Goal: Task Accomplishment & Management: Use online tool/utility

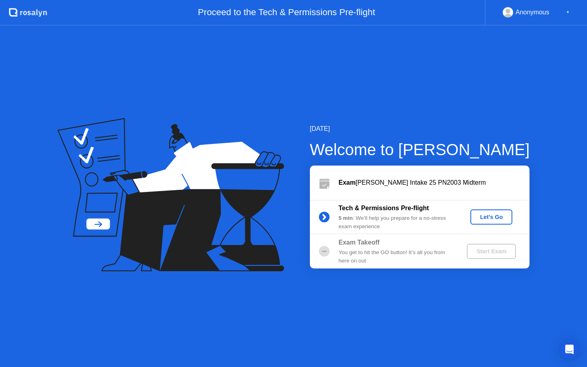
click at [497, 220] on div "Let's Go" at bounding box center [491, 217] width 36 height 6
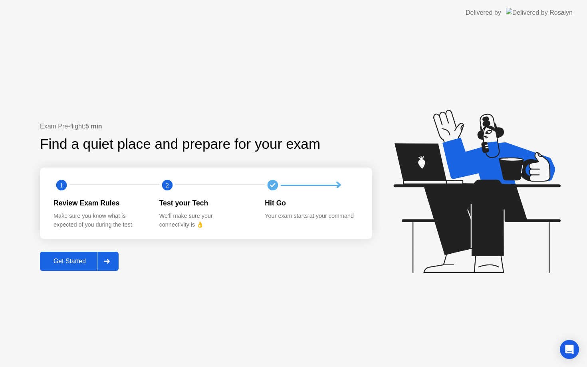
click at [63, 260] on div "Get Started" at bounding box center [69, 261] width 55 height 7
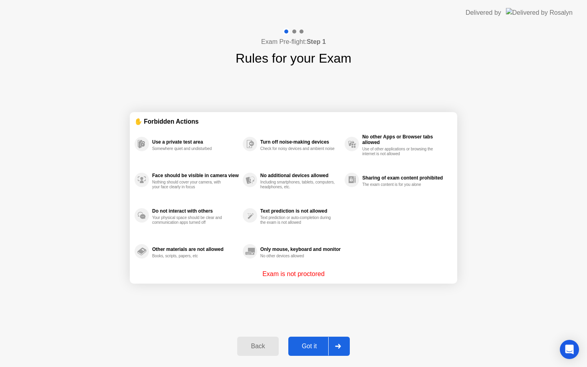
click at [310, 349] on div "Got it" at bounding box center [309, 346] width 38 height 7
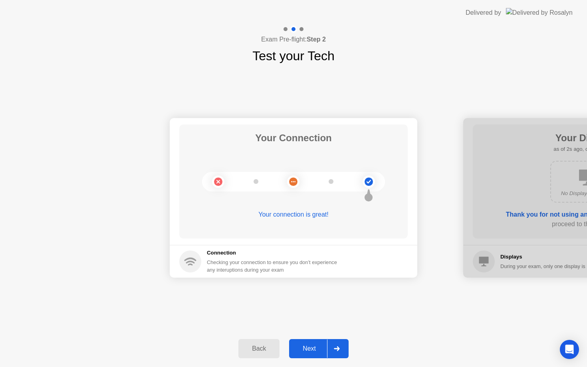
click at [310, 349] on div "Next" at bounding box center [309, 348] width 36 height 7
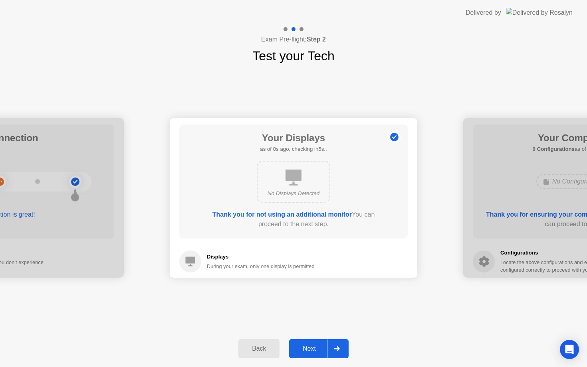
click at [312, 346] on div "Next" at bounding box center [309, 348] width 36 height 7
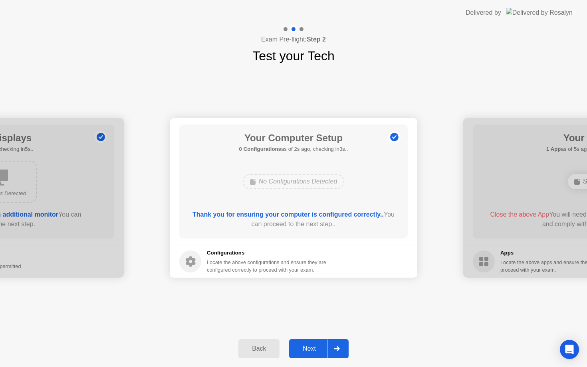
click at [312, 346] on div "Next" at bounding box center [309, 348] width 36 height 7
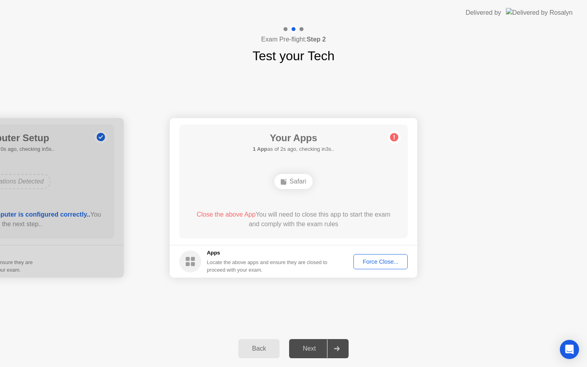
click at [388, 263] on div "Force Close..." at bounding box center [380, 262] width 49 height 6
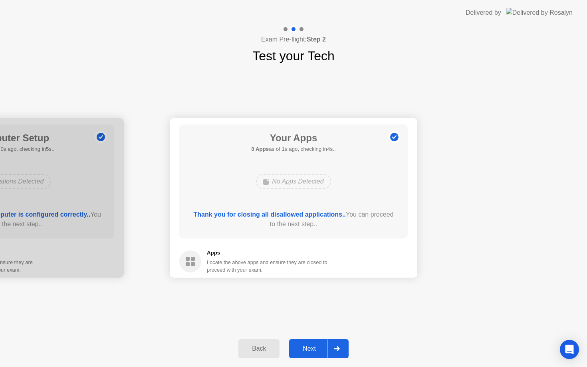
click at [312, 348] on div "Next" at bounding box center [309, 348] width 36 height 7
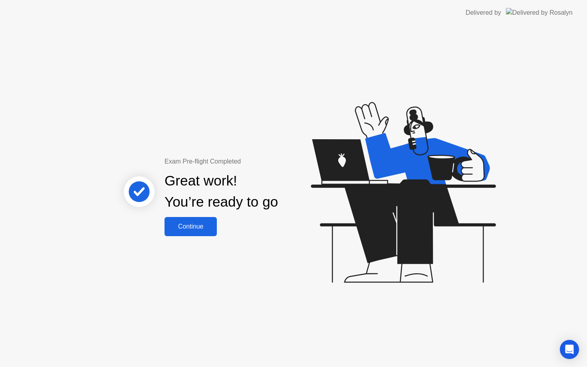
click at [197, 223] on div "Continue" at bounding box center [190, 226] width 47 height 7
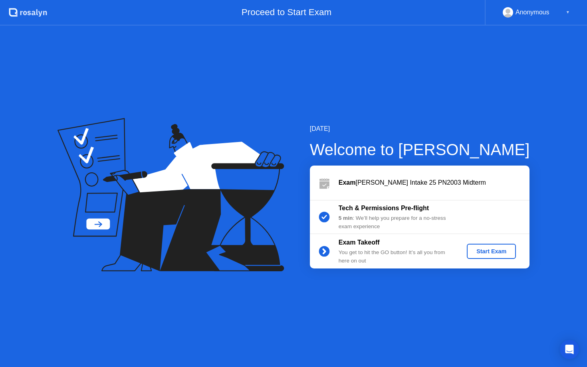
click at [496, 253] on div "Start Exam" at bounding box center [491, 251] width 43 height 6
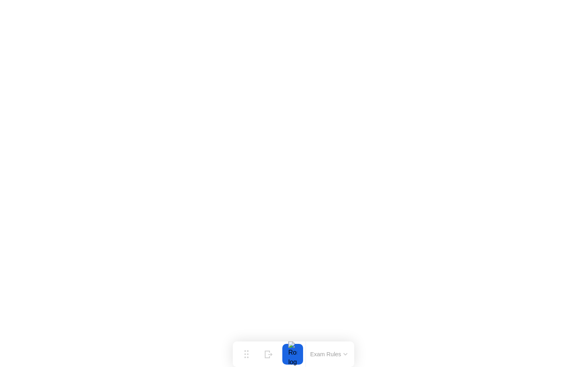
drag, startPoint x: 0, startPoint y: 367, endPoint x: 481, endPoint y: -14, distance: 613.5
click at [481, 0] on html "Move Hide Exam Rules" at bounding box center [293, 183] width 587 height 367
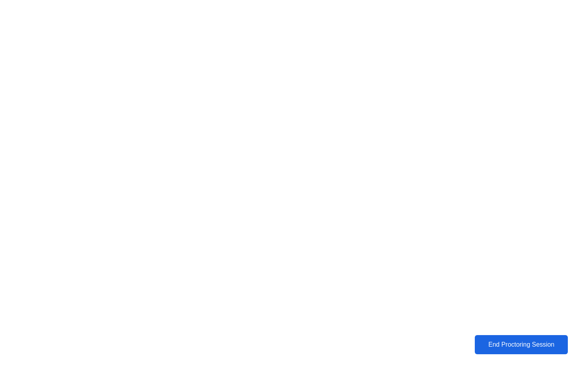
click at [517, 348] on div "End Proctoring Session" at bounding box center [520, 344] width 89 height 7
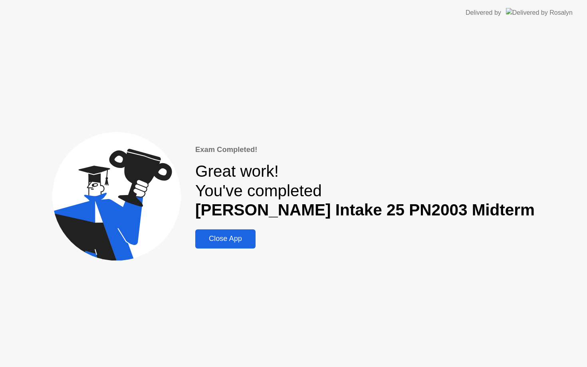
click at [247, 241] on div "Close App" at bounding box center [224, 239] width 55 height 8
